Goal: Information Seeking & Learning: Find specific page/section

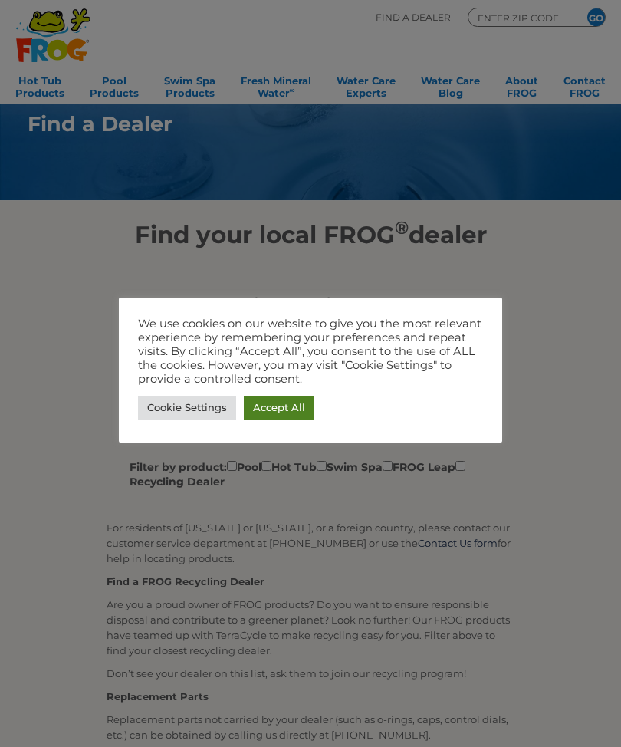
click at [278, 413] on link "Accept All" at bounding box center [279, 408] width 71 height 24
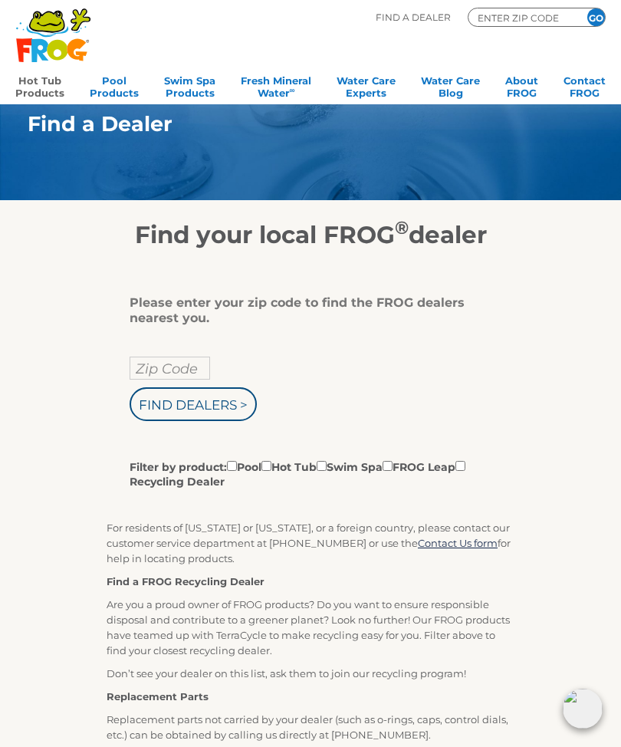
click at [46, 95] on link "Hot Tub Products" at bounding box center [39, 85] width 49 height 31
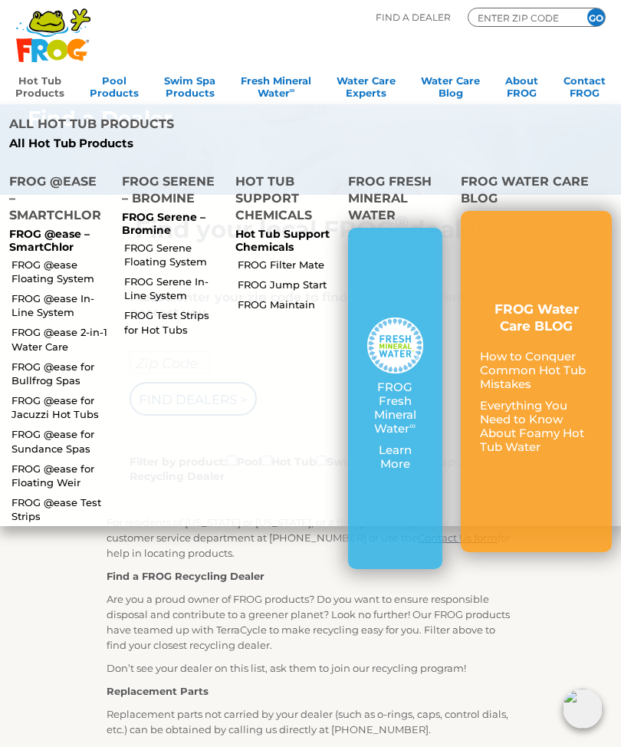
scroll to position [5, 0]
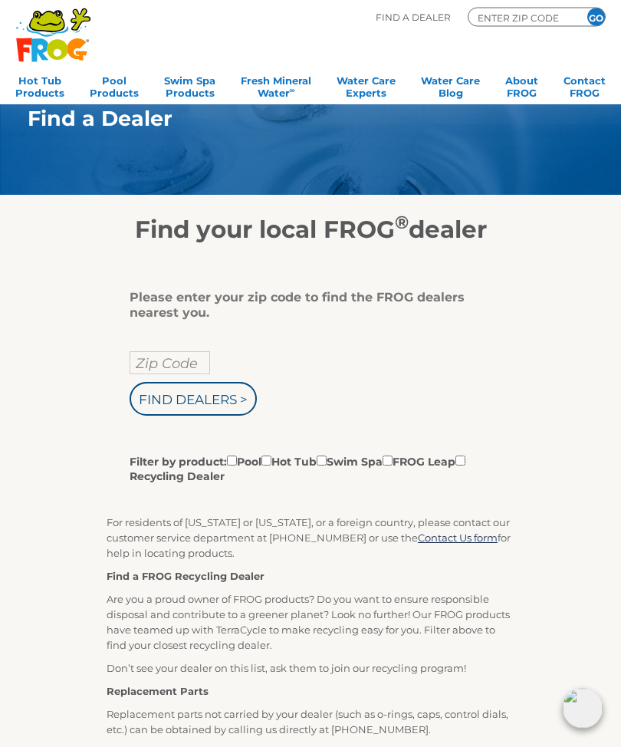
click at [511, 16] on input "ENTER ZIP CODE" at bounding box center [522, 18] width 92 height 14
type input "ENTER ZIP CODE"
click at [167, 371] on input "Zip Code" at bounding box center [170, 362] width 81 height 23
type input "ENTER ZIP CODE"
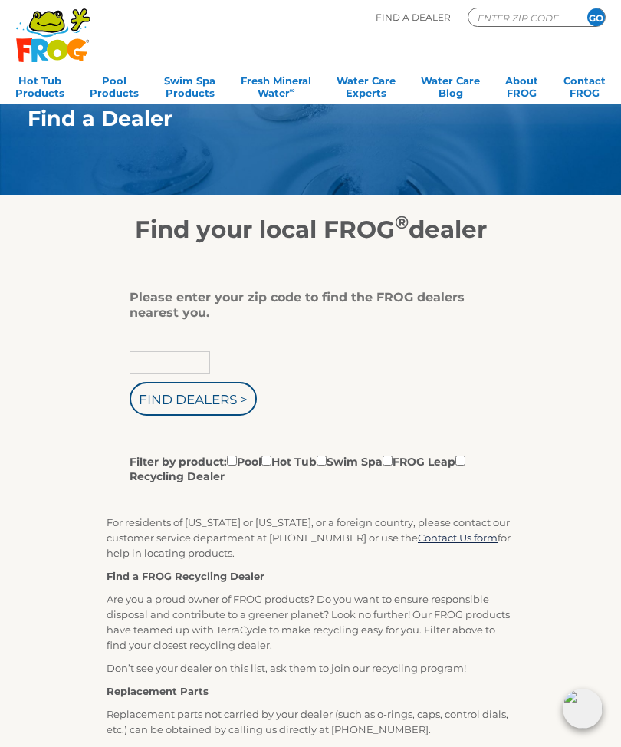
scroll to position [5, 0]
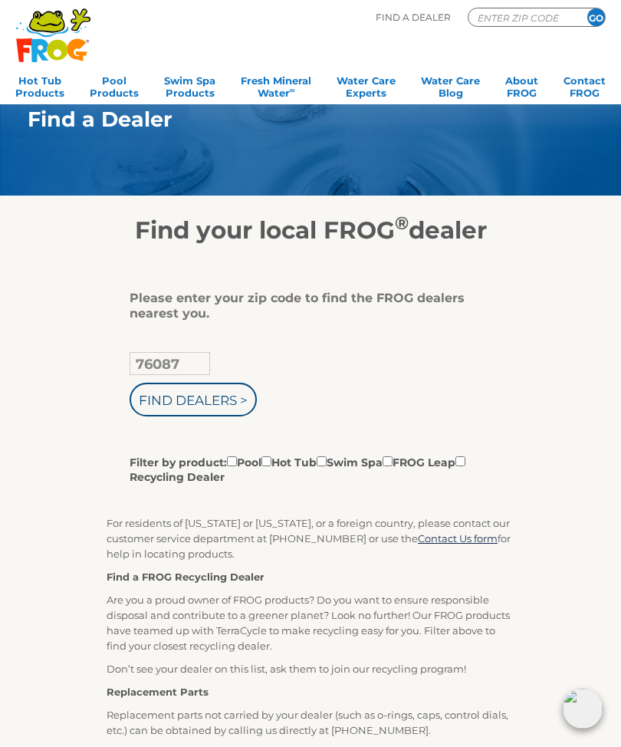
type input "76087"
click at [222, 407] on input "Find Dealers >" at bounding box center [193, 400] width 127 height 34
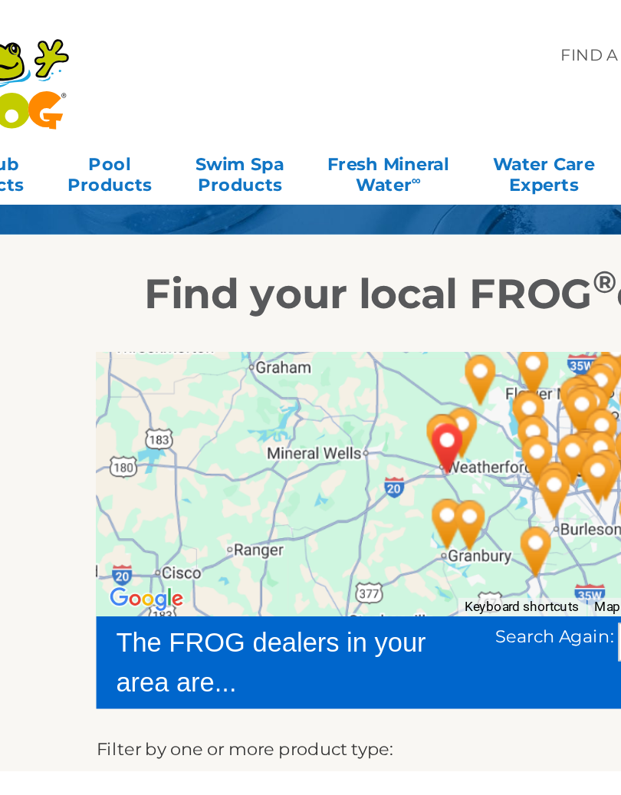
scroll to position [78, 0]
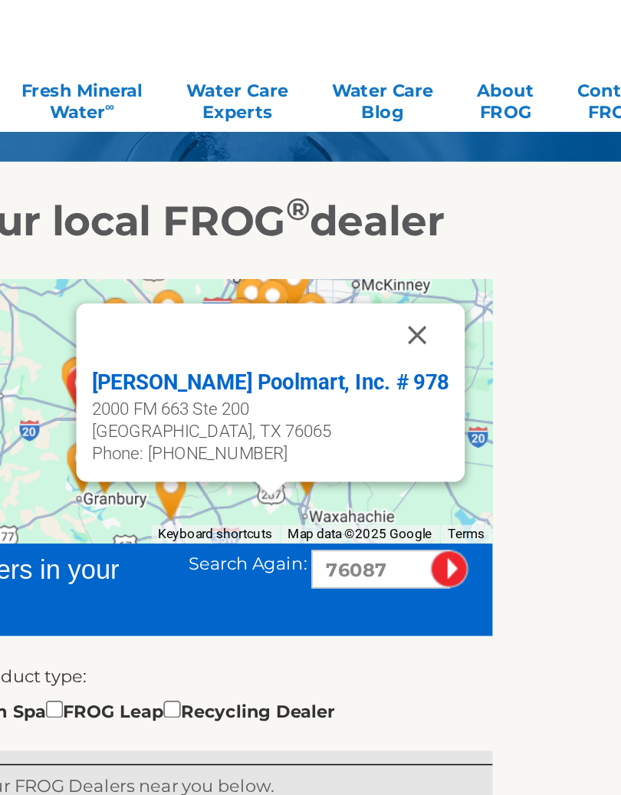
click at [282, 272] on div "[GEOGRAPHIC_DATA], TX 76065" at bounding box center [385, 278] width 207 height 13
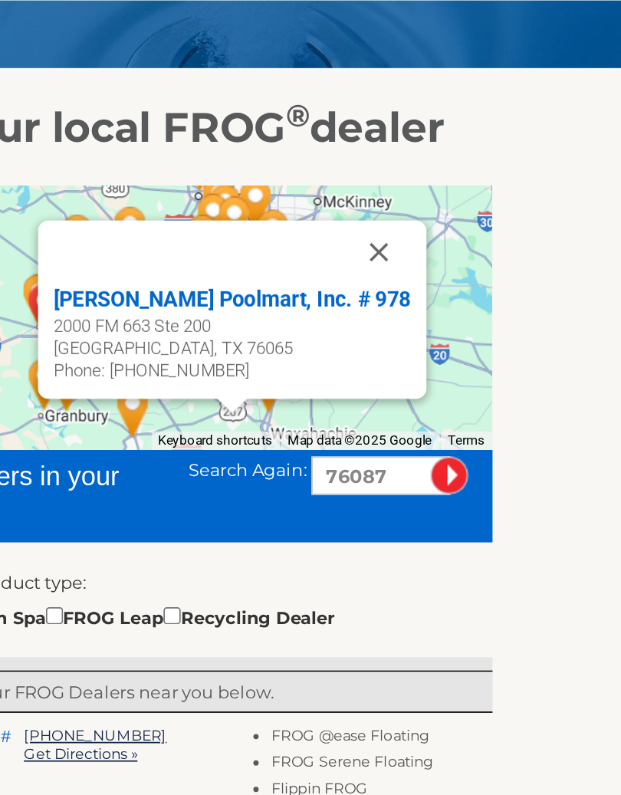
click at [396, 334] on span "Map data ©2025 Google" at bounding box center [438, 338] width 84 height 8
click at [410, 347] on input "76087" at bounding box center [450, 358] width 81 height 22
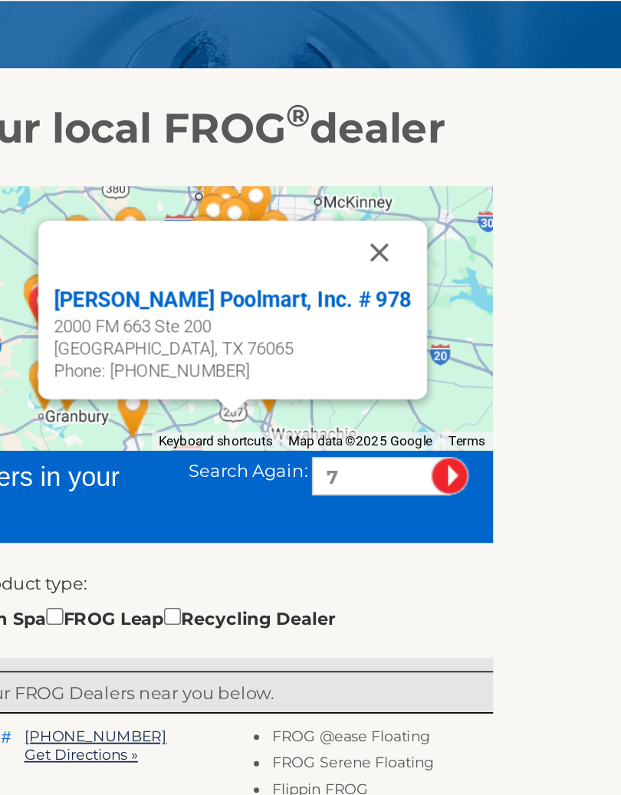
type input "7"
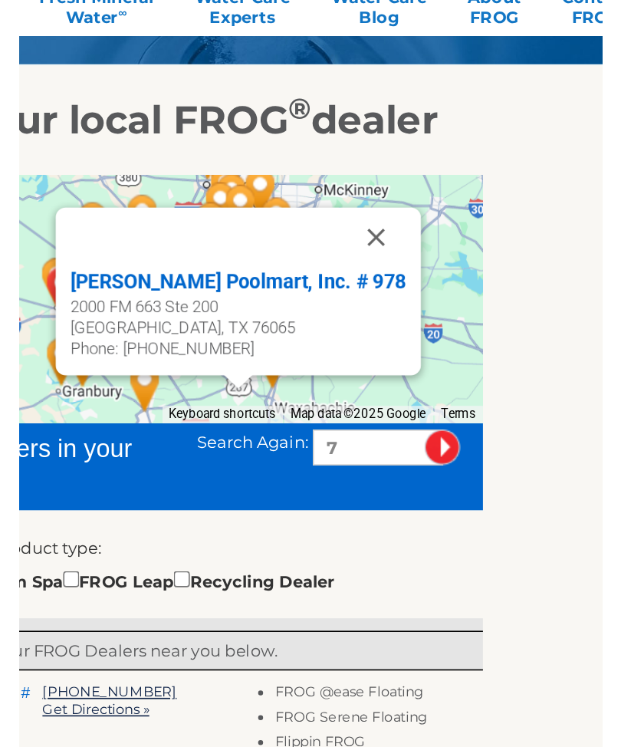
scroll to position [0, 0]
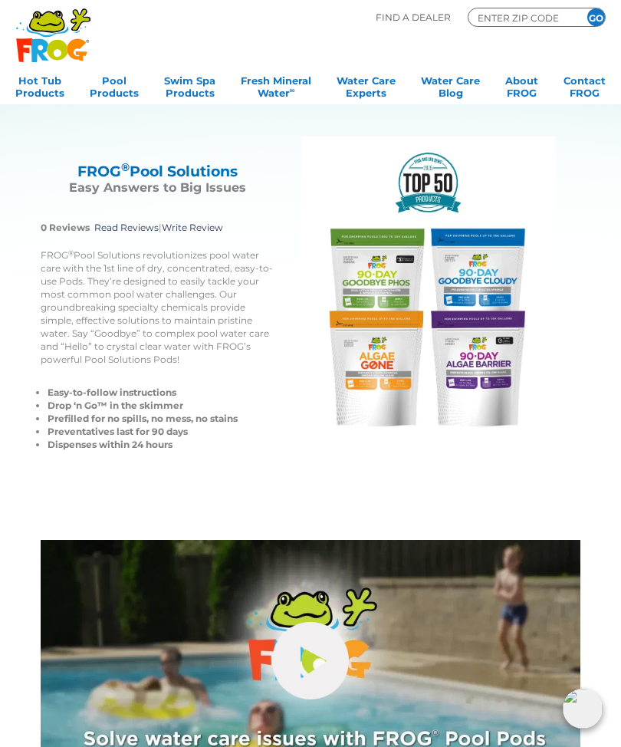
scroll to position [8, 0]
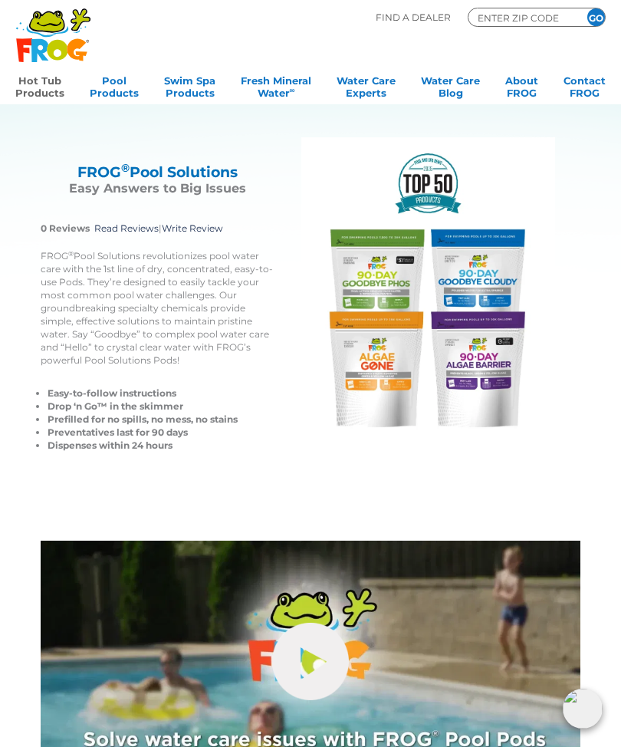
click at [44, 89] on link "Hot Tub Products" at bounding box center [39, 85] width 49 height 31
